Goal: Find contact information: Find contact information

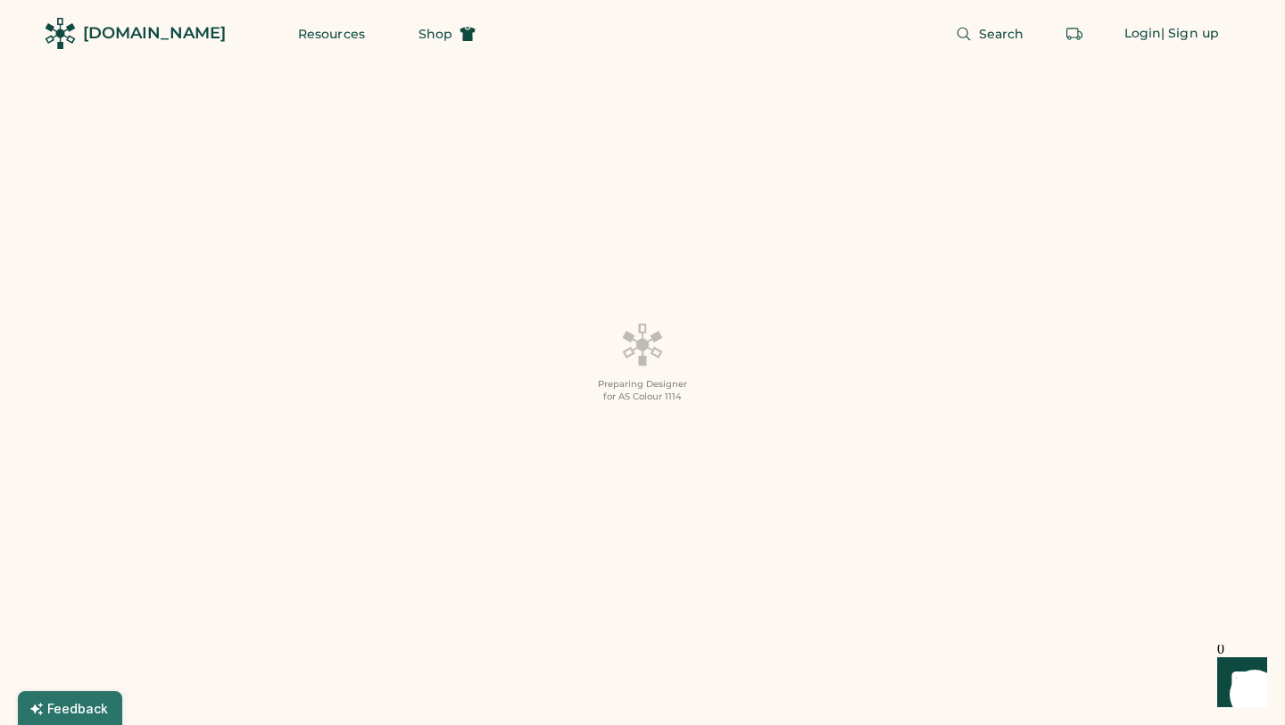
click at [147, 32] on div "[DOMAIN_NAME]" at bounding box center [154, 33] width 143 height 22
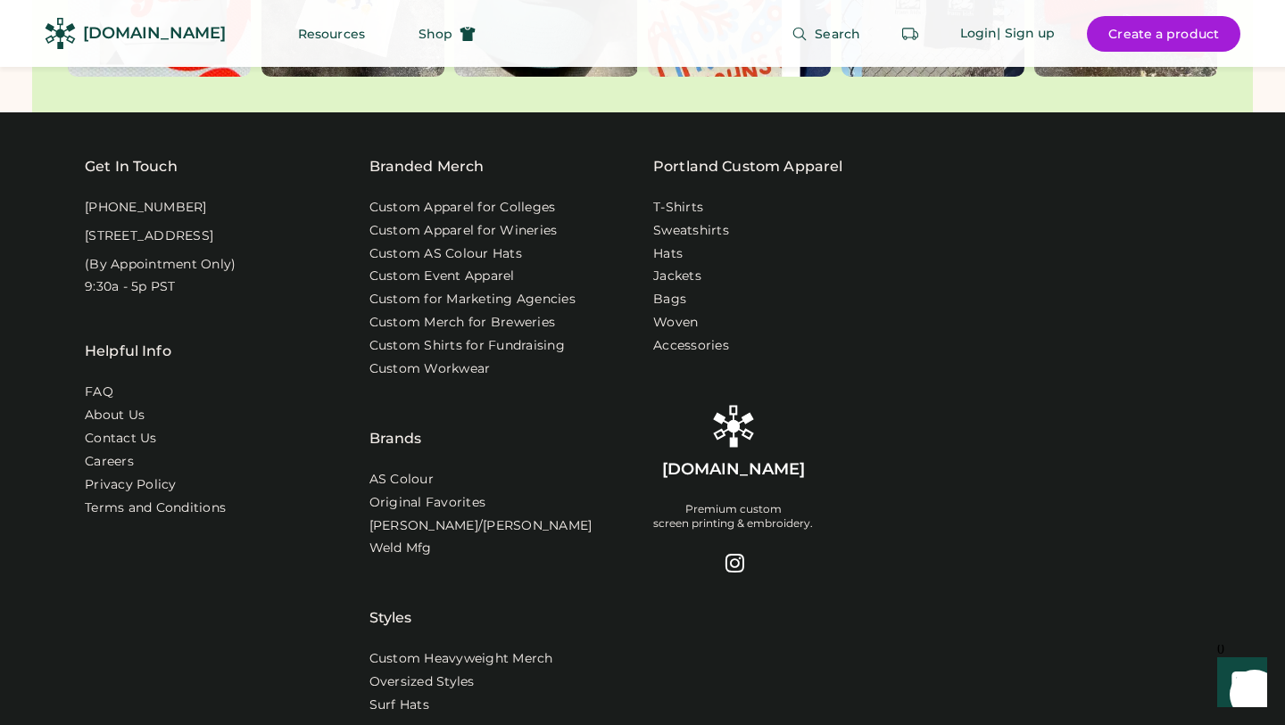
scroll to position [5666, 0]
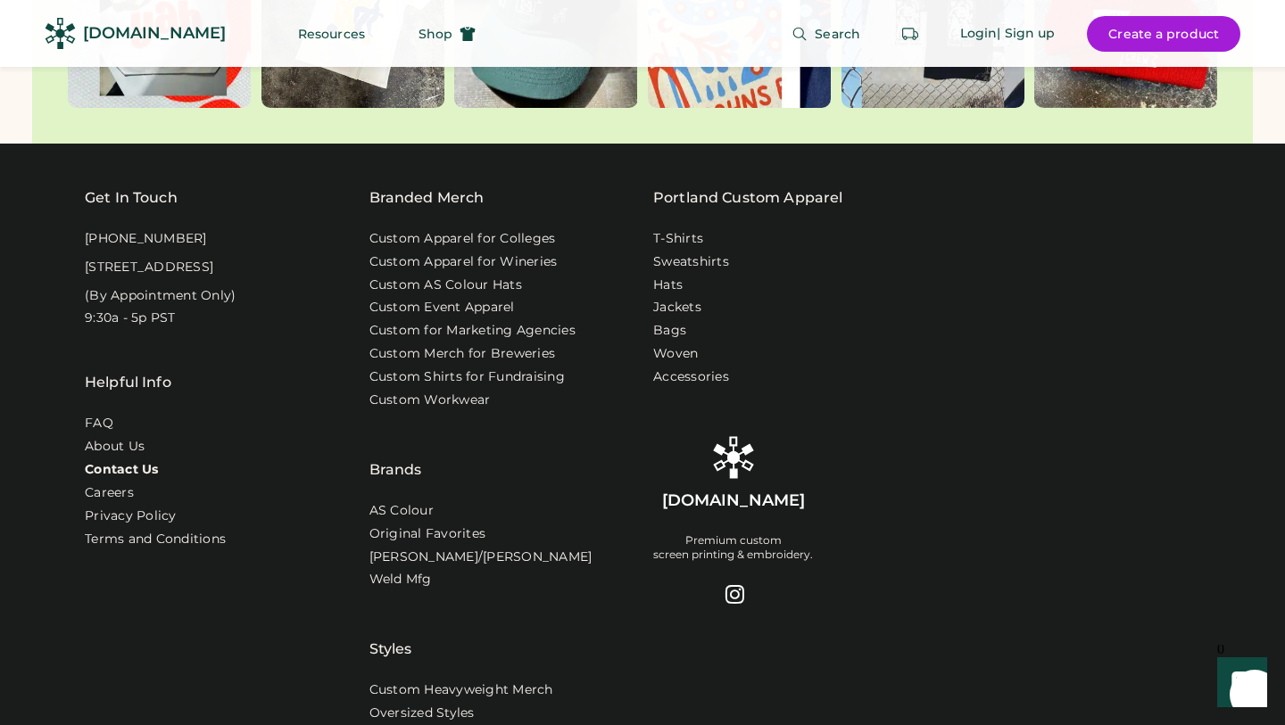
click at [136, 462] on link "Contact Us" at bounding box center [122, 470] width 74 height 18
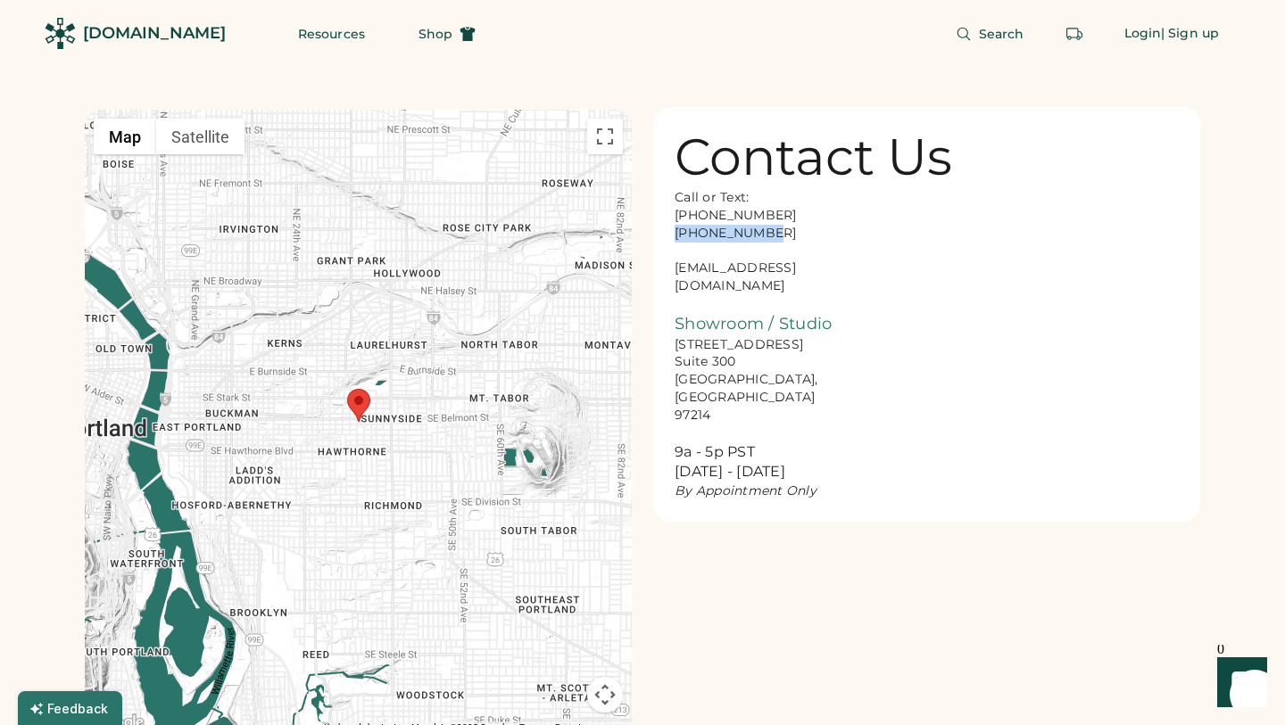
drag, startPoint x: 765, startPoint y: 230, endPoint x: 667, endPoint y: 230, distance: 98.1
click at [667, 230] on div "Contact Us Call or Text: 888-299-3595 503-954-3595 hello@rendered.co Showroom /…" at bounding box center [926, 314] width 547 height 415
copy div "503-954-3595"
